Goal: Information Seeking & Learning: Check status

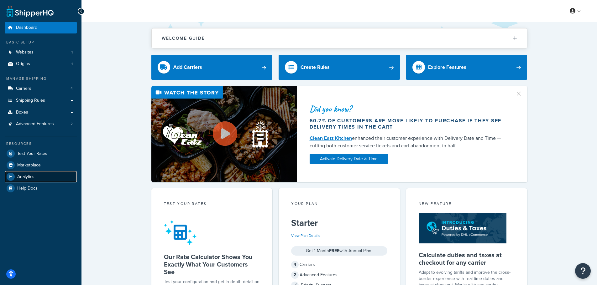
click at [34, 174] on span "Analytics" at bounding box center [25, 176] width 17 height 5
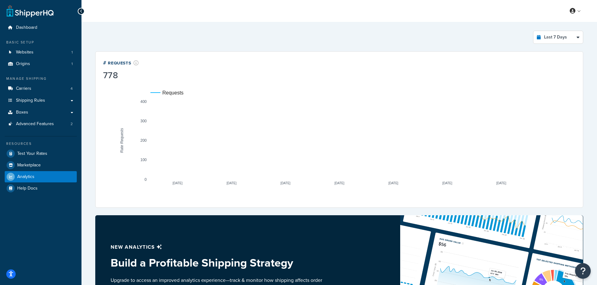
click at [509, 168] on rect "A chart." at bounding box center [339, 140] width 378 height 78
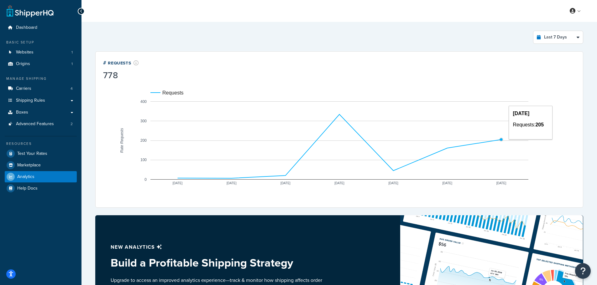
click at [501, 141] on circle "A chart." at bounding box center [501, 139] width 3 height 3
click at [500, 135] on rect "A chart." at bounding box center [339, 140] width 378 height 78
click at [500, 138] on circle "A chart." at bounding box center [501, 140] width 4 height 4
click at [557, 40] on select "Last 24 Hours Last 7 Days Last 30 Days Last 3 Months Last 6 Months Last 12 Mont…" at bounding box center [557, 37] width 49 height 13
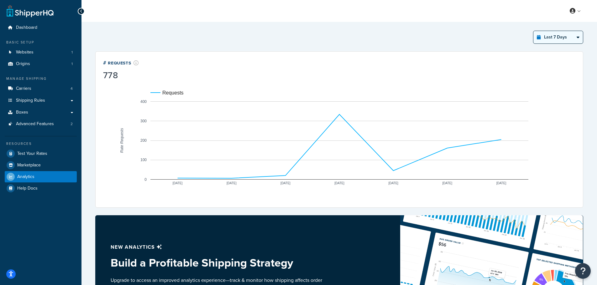
click at [557, 40] on select "Last 24 Hours Last 7 Days Last 30 Days Last 3 Months Last 6 Months Last 12 Mont…" at bounding box center [557, 37] width 49 height 13
select select "last_24_hours"
click at [533, 31] on select "Last 24 Hours Last 7 Days Last 30 Days Last 3 Months Last 6 Months Last 12 Mont…" at bounding box center [557, 37] width 49 height 13
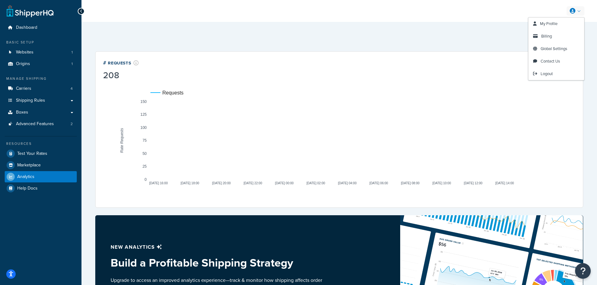
click at [578, 8] on link at bounding box center [575, 10] width 18 height 9
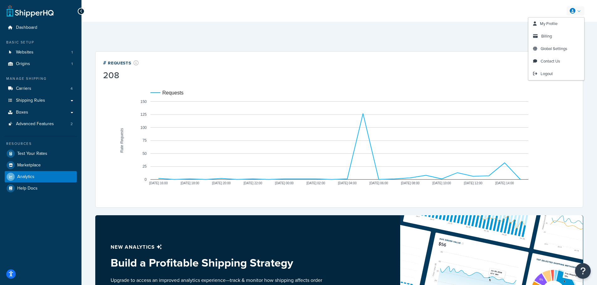
click at [466, 38] on div "Last 24 Hours Select a time period Last 24 Hours Last 7 Days Last 30 Days Last …" at bounding box center [339, 37] width 488 height 13
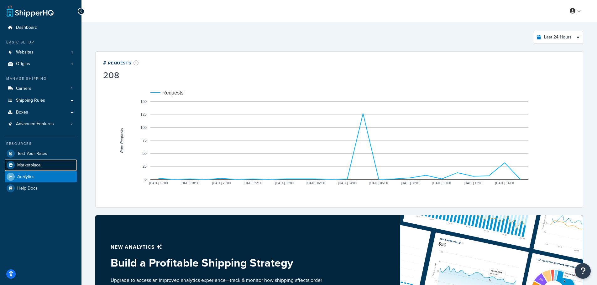
click at [29, 165] on span "Marketplace" at bounding box center [28, 165] width 23 height 5
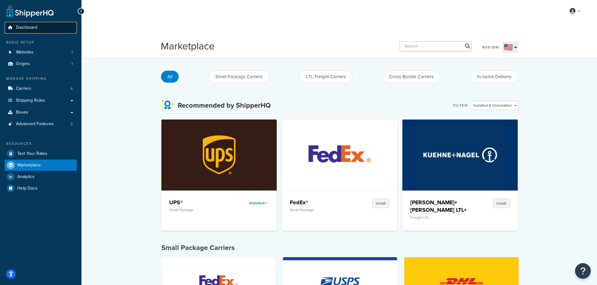
click at [26, 26] on span "Dashboard" at bounding box center [26, 27] width 21 height 5
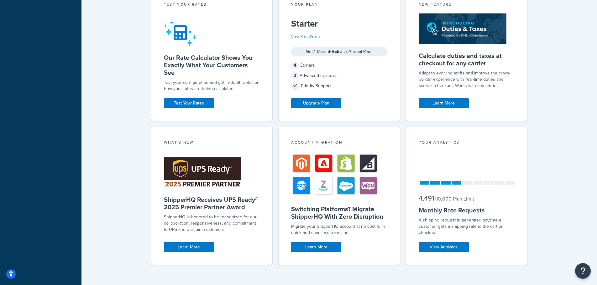
scroll to position [204, 0]
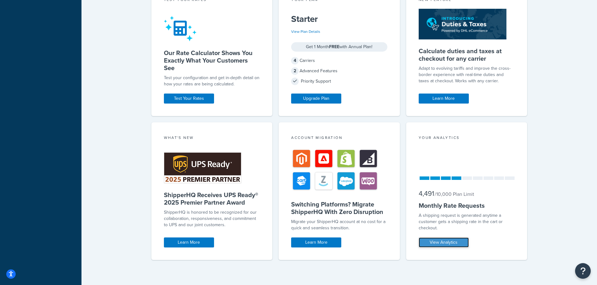
click at [440, 244] on link "View Analytics" at bounding box center [443, 243] width 50 height 10
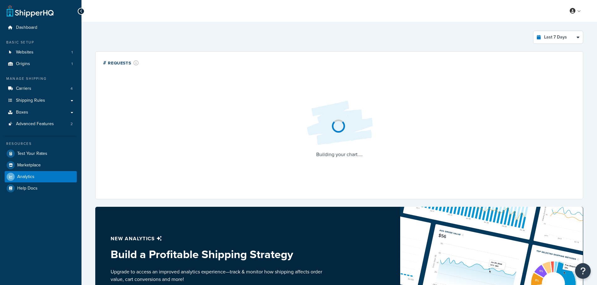
select select "last_7_days"
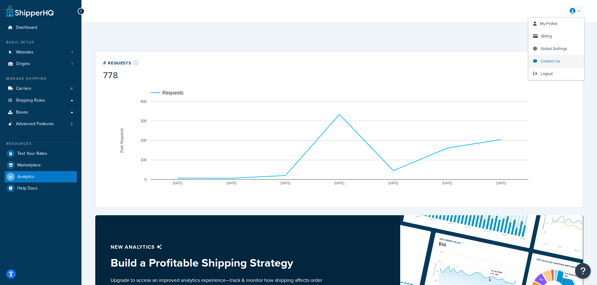
click at [555, 59] on span "Contact Us" at bounding box center [549, 61] width 19 height 6
